Goal: Check status: Check status

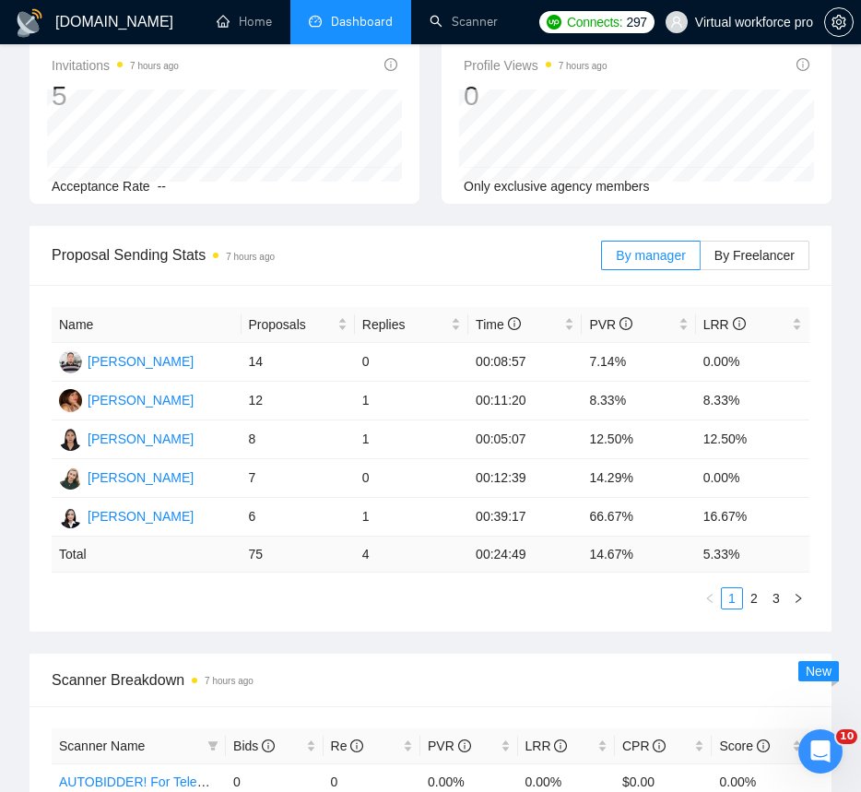
scroll to position [350, 0]
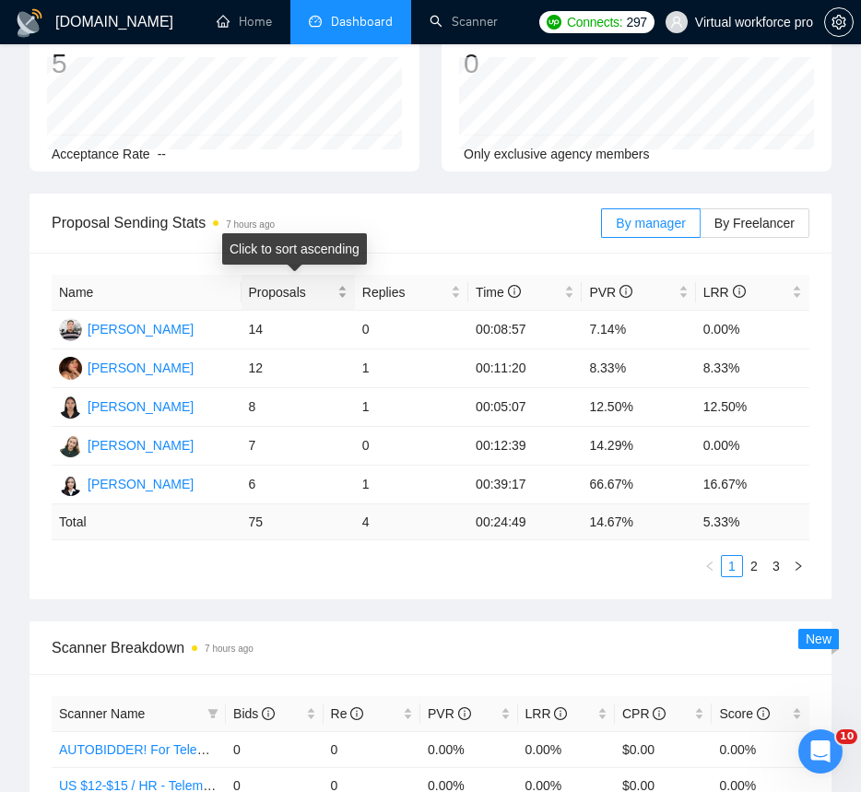
click at [346, 286] on div "Proposals" at bounding box center [298, 292] width 99 height 20
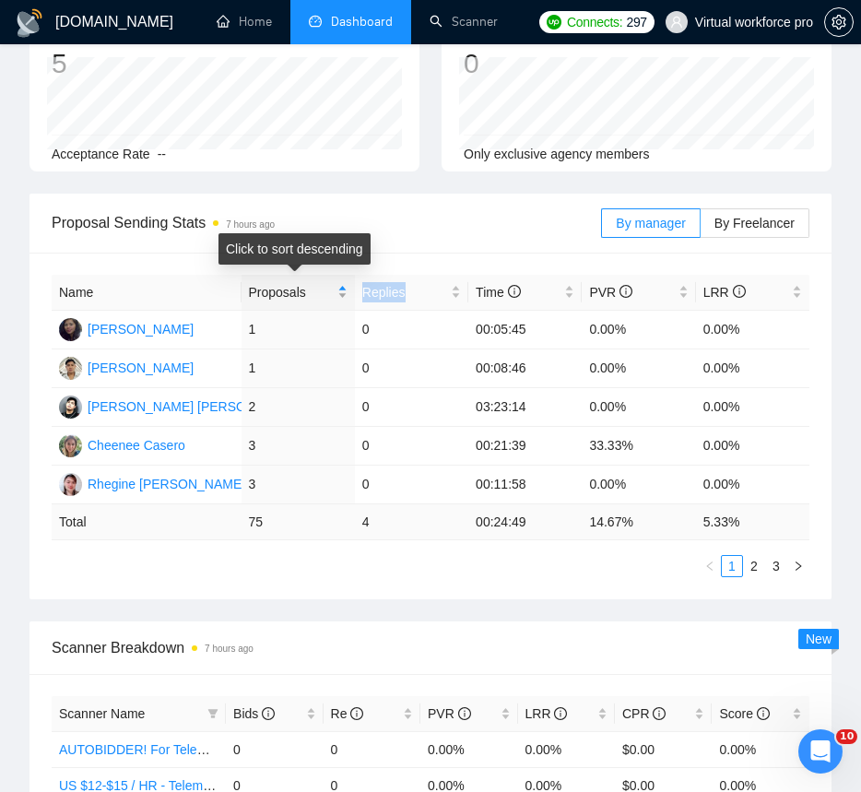
click at [346, 286] on div "Proposals" at bounding box center [298, 292] width 99 height 20
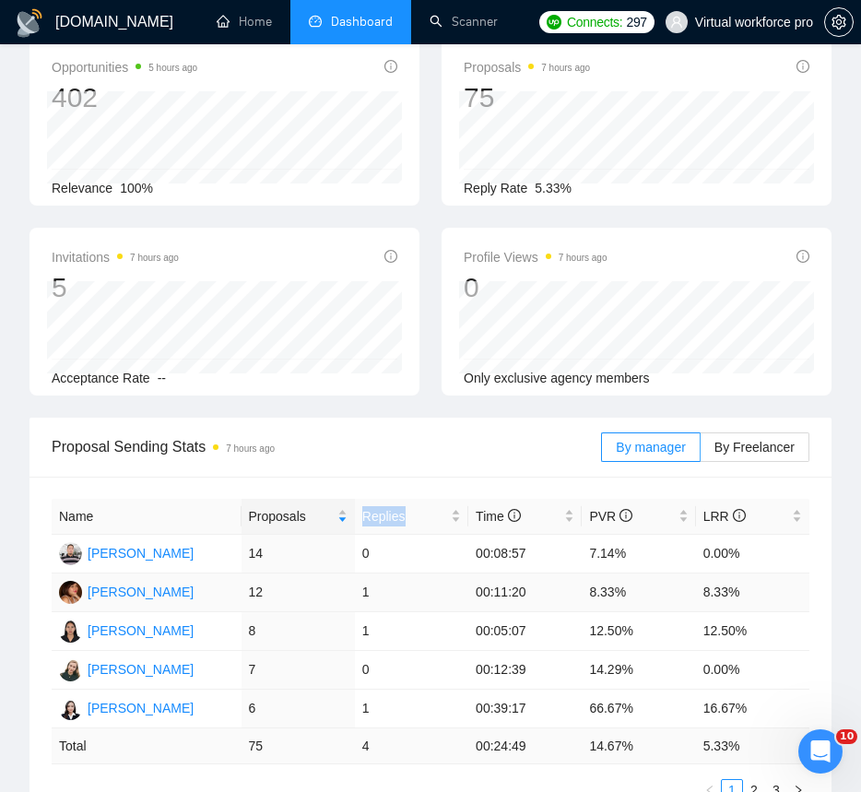
scroll to position [0, 0]
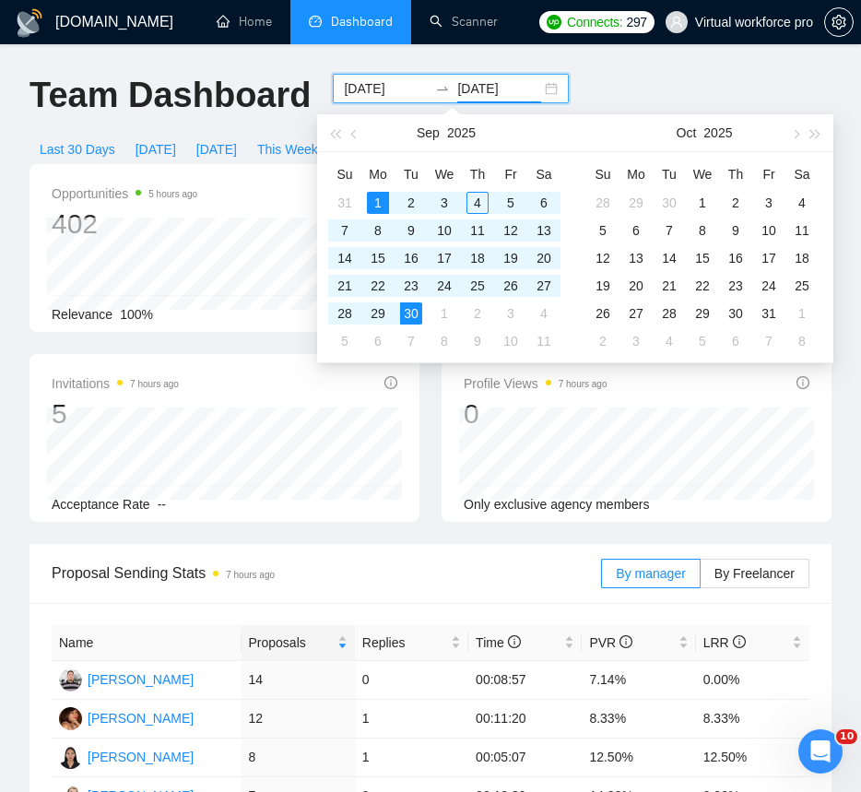
click at [457, 97] on input "[DATE]" at bounding box center [499, 88] width 84 height 20
type input "[DATE]"
click at [198, 120] on div "Team Dashboard" at bounding box center [169, 104] width 303 height 61
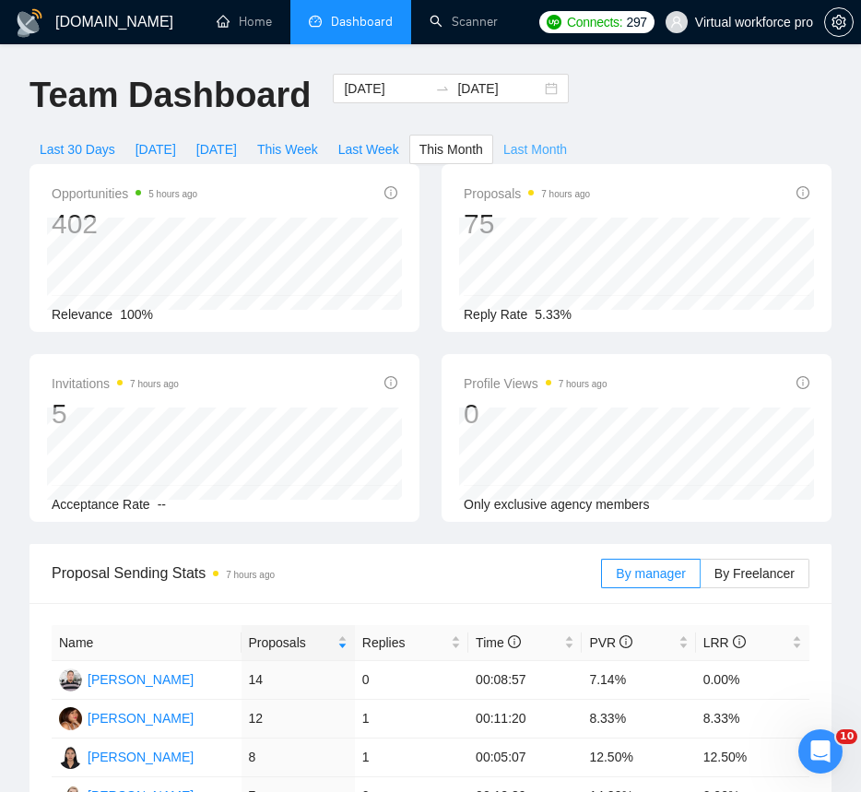
click at [551, 145] on span "Last Month" at bounding box center [535, 149] width 64 height 20
type input "[DATE]"
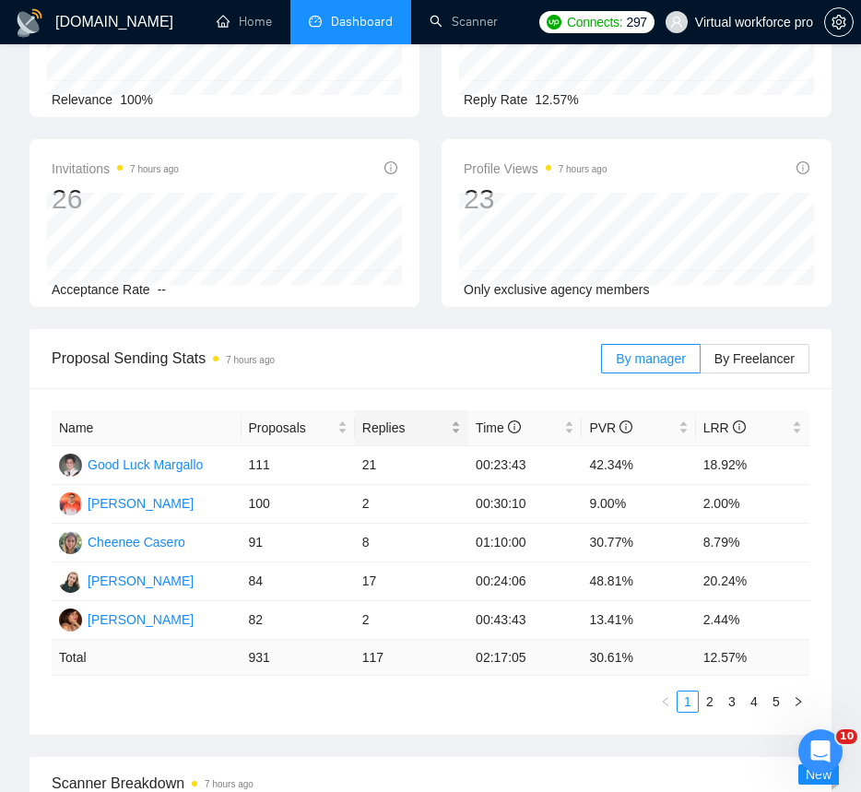
scroll to position [231, 0]
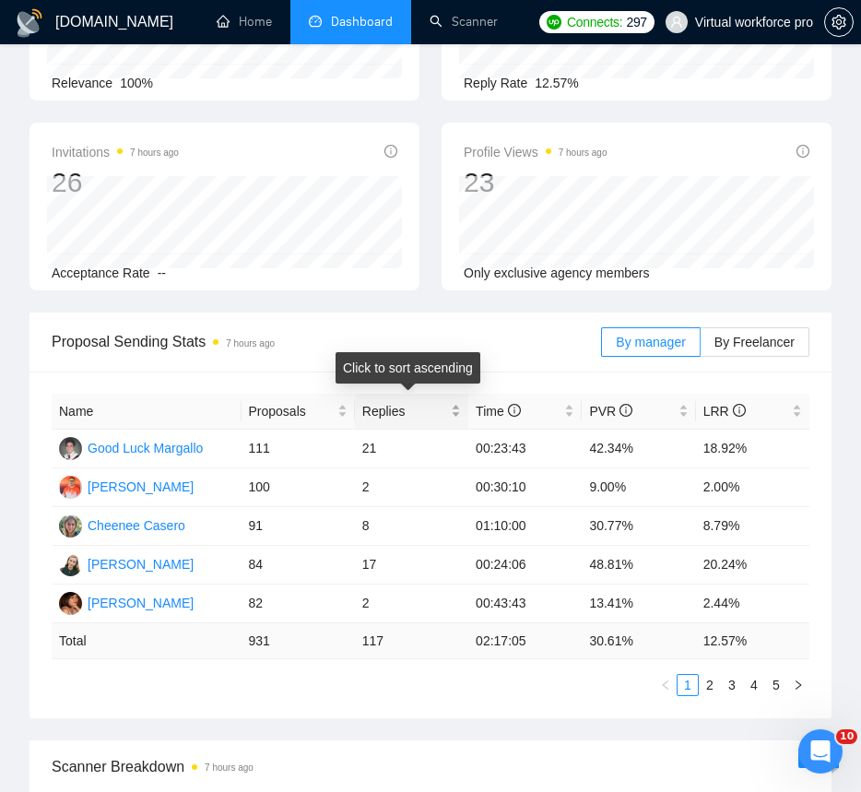
click at [423, 408] on span "Replies" at bounding box center [404, 411] width 85 height 20
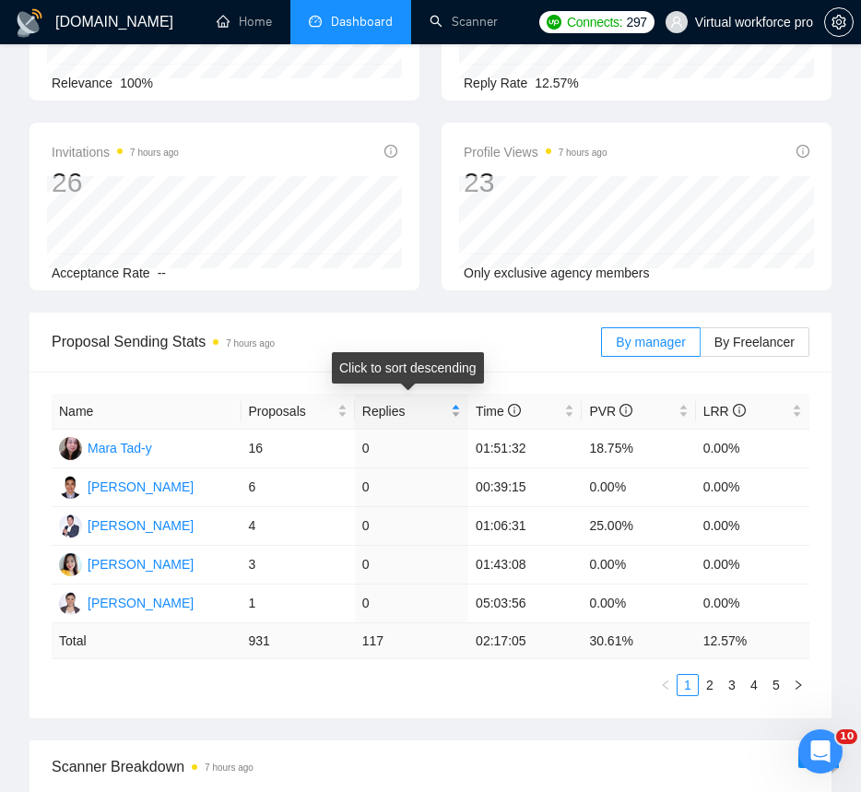
click at [423, 408] on span "Replies" at bounding box center [404, 411] width 85 height 20
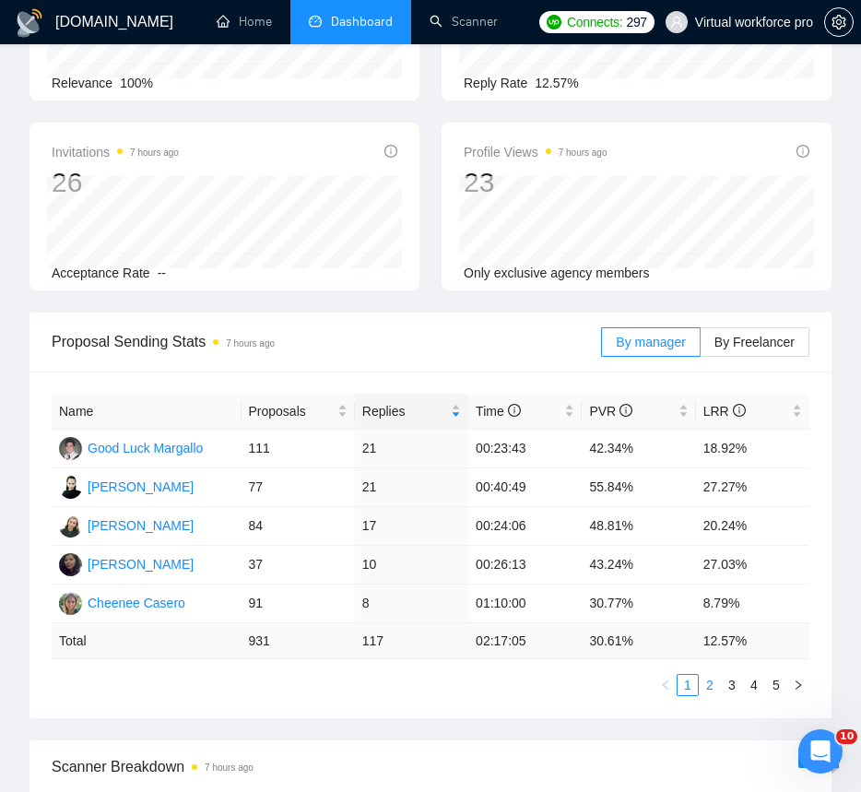
click at [709, 681] on link "2" at bounding box center [710, 685] width 20 height 20
click at [696, 683] on link "1" at bounding box center [688, 685] width 20 height 20
click at [706, 679] on link "2" at bounding box center [710, 685] width 20 height 20
click at [694, 680] on link "1" at bounding box center [688, 685] width 20 height 20
click at [709, 680] on link "2" at bounding box center [710, 685] width 20 height 20
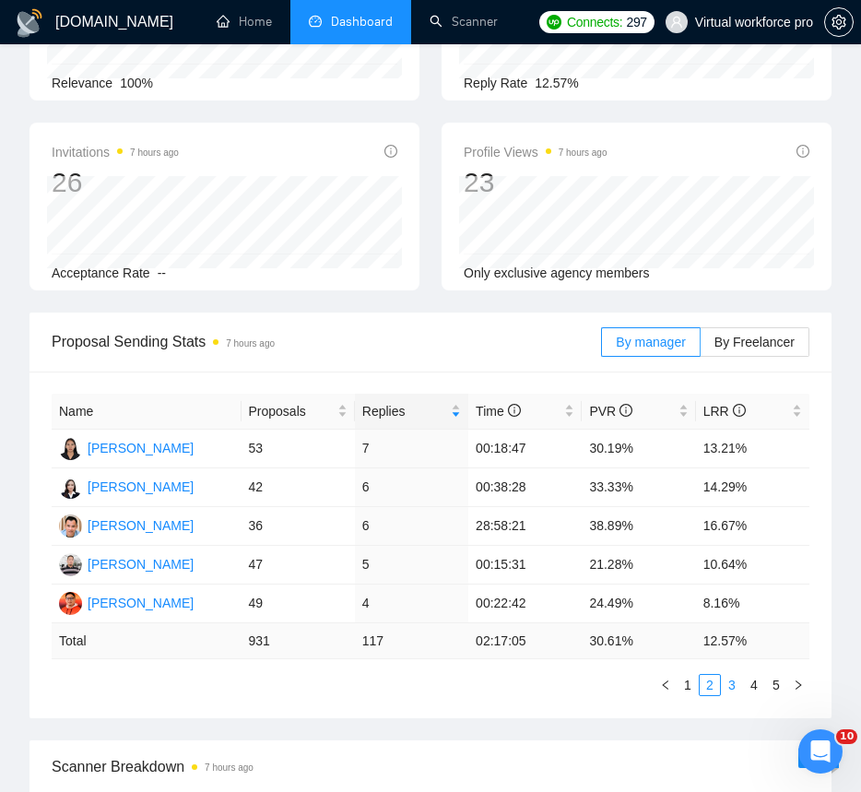
click at [726, 686] on link "3" at bounding box center [732, 685] width 20 height 20
click at [712, 683] on link "2" at bounding box center [710, 685] width 20 height 20
click at [725, 687] on link "3" at bounding box center [732, 685] width 20 height 20
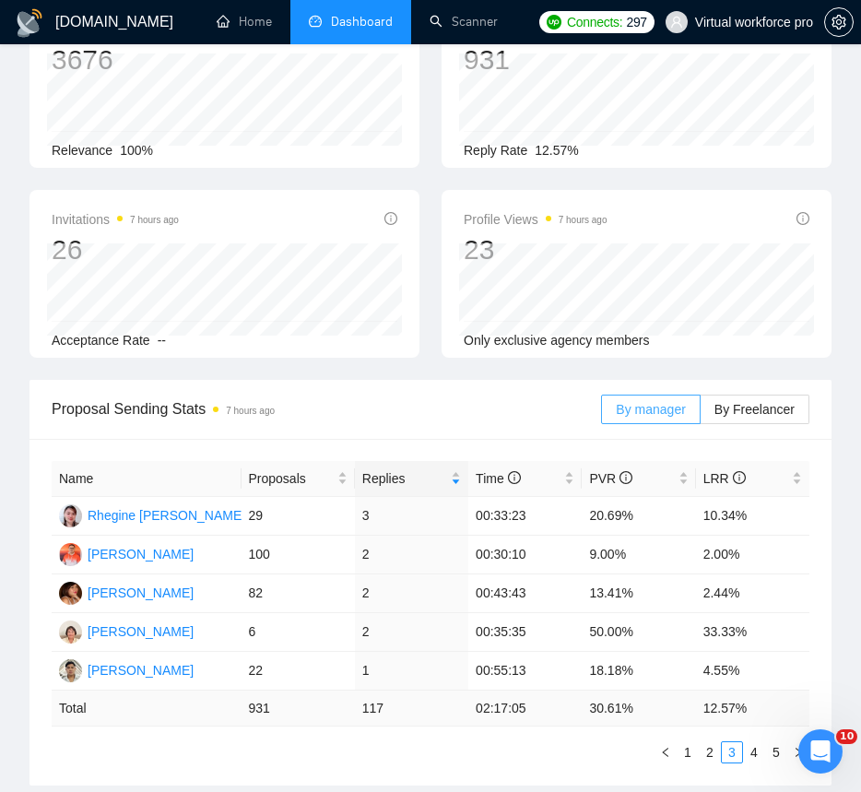
scroll to position [0, 0]
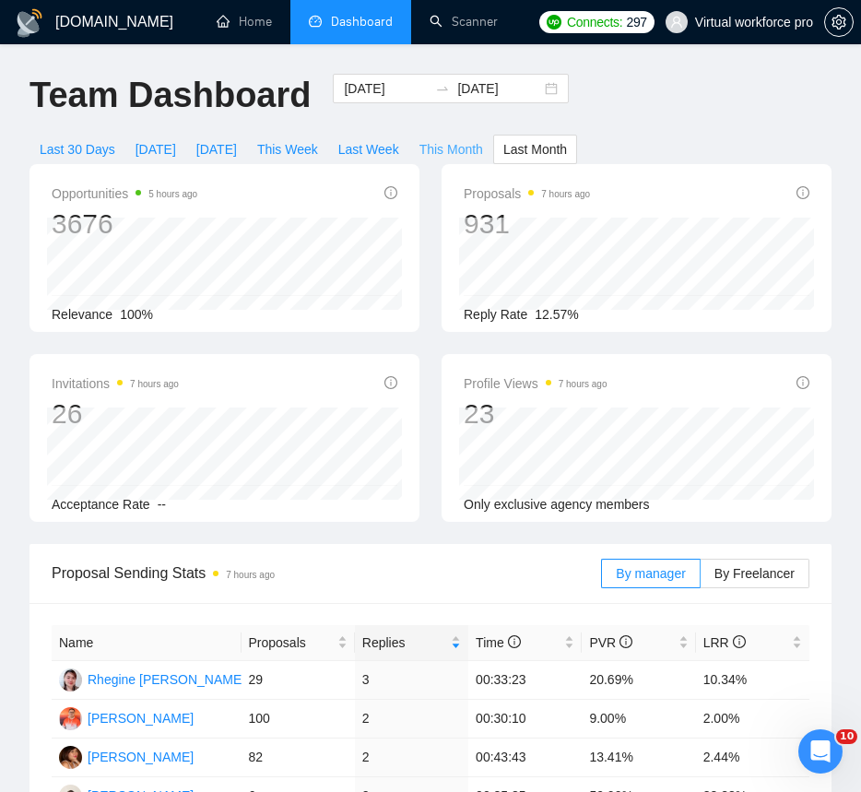
click at [455, 149] on span "This Month" at bounding box center [451, 149] width 64 height 20
type input "[DATE]"
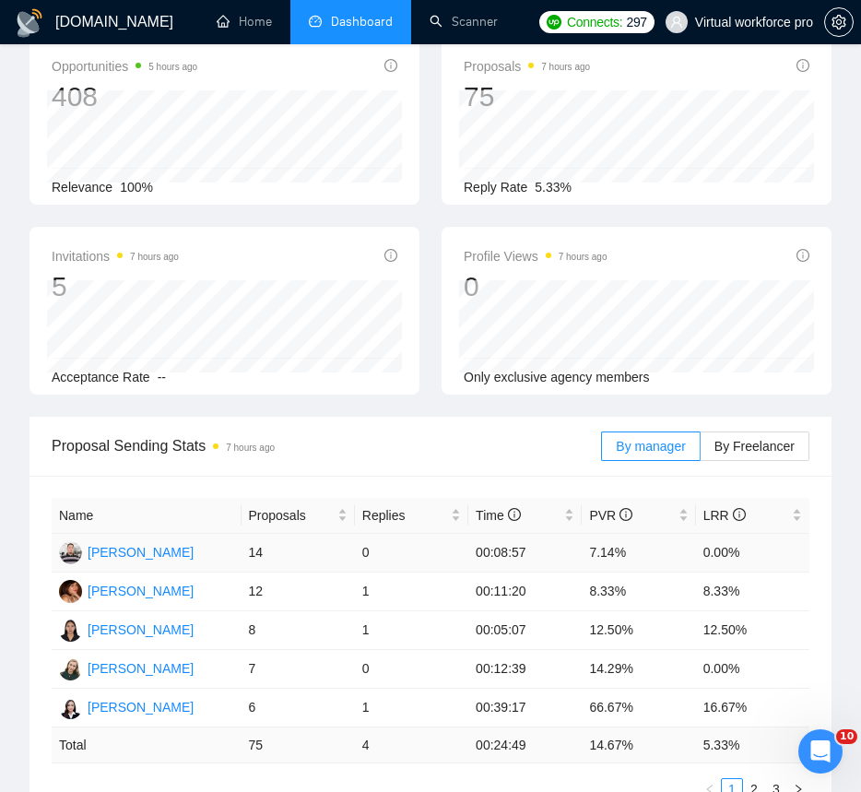
scroll to position [138, 0]
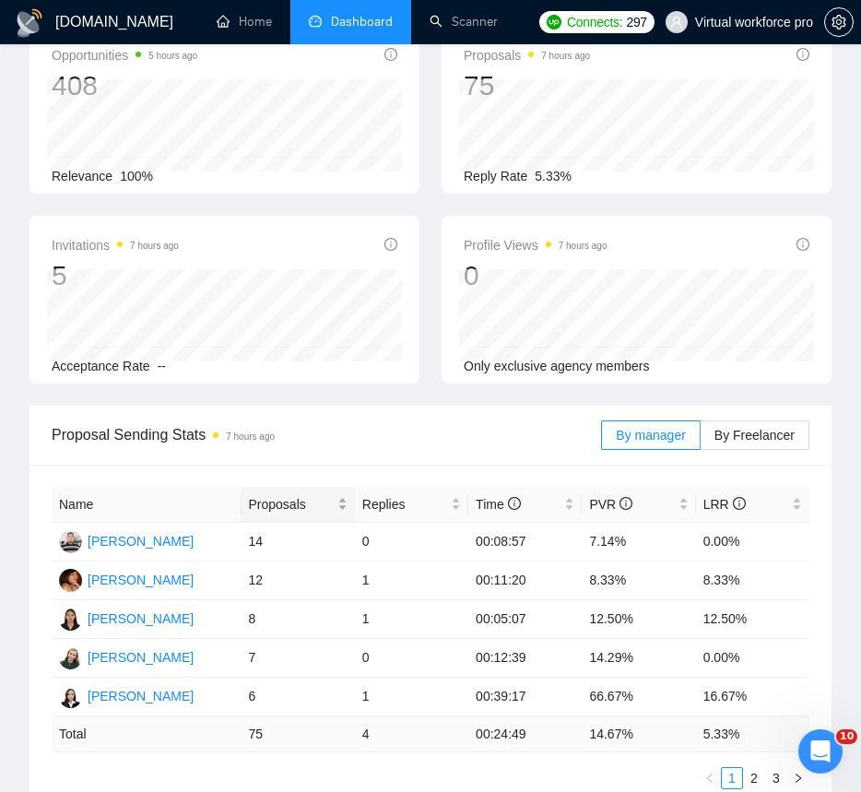
click at [274, 508] on span "Proposals" at bounding box center [291, 504] width 85 height 20
click at [307, 514] on div "Proposals" at bounding box center [298, 504] width 99 height 20
click at [748, 773] on link "2" at bounding box center [754, 778] width 20 height 20
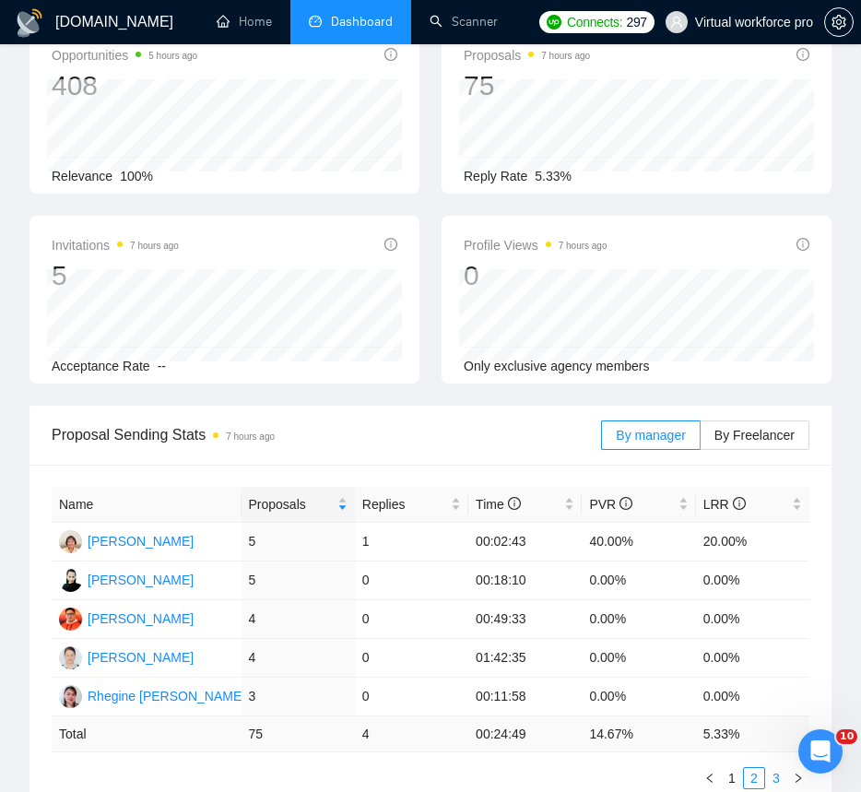
click at [774, 775] on link "3" at bounding box center [776, 778] width 20 height 20
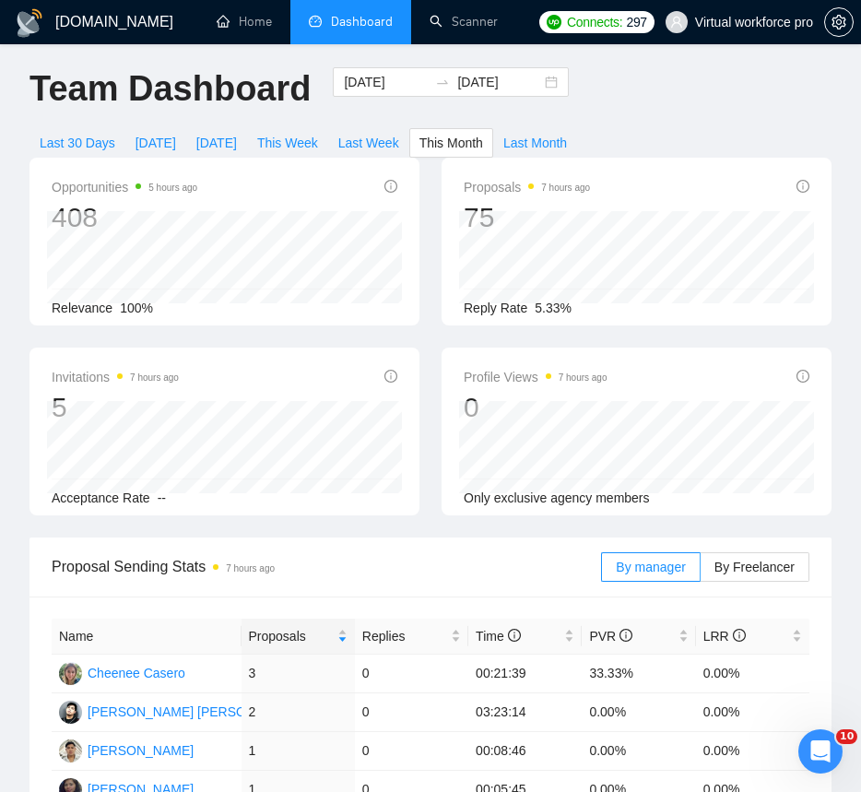
scroll to position [0, 0]
